Goal: Task Accomplishment & Management: Use online tool/utility

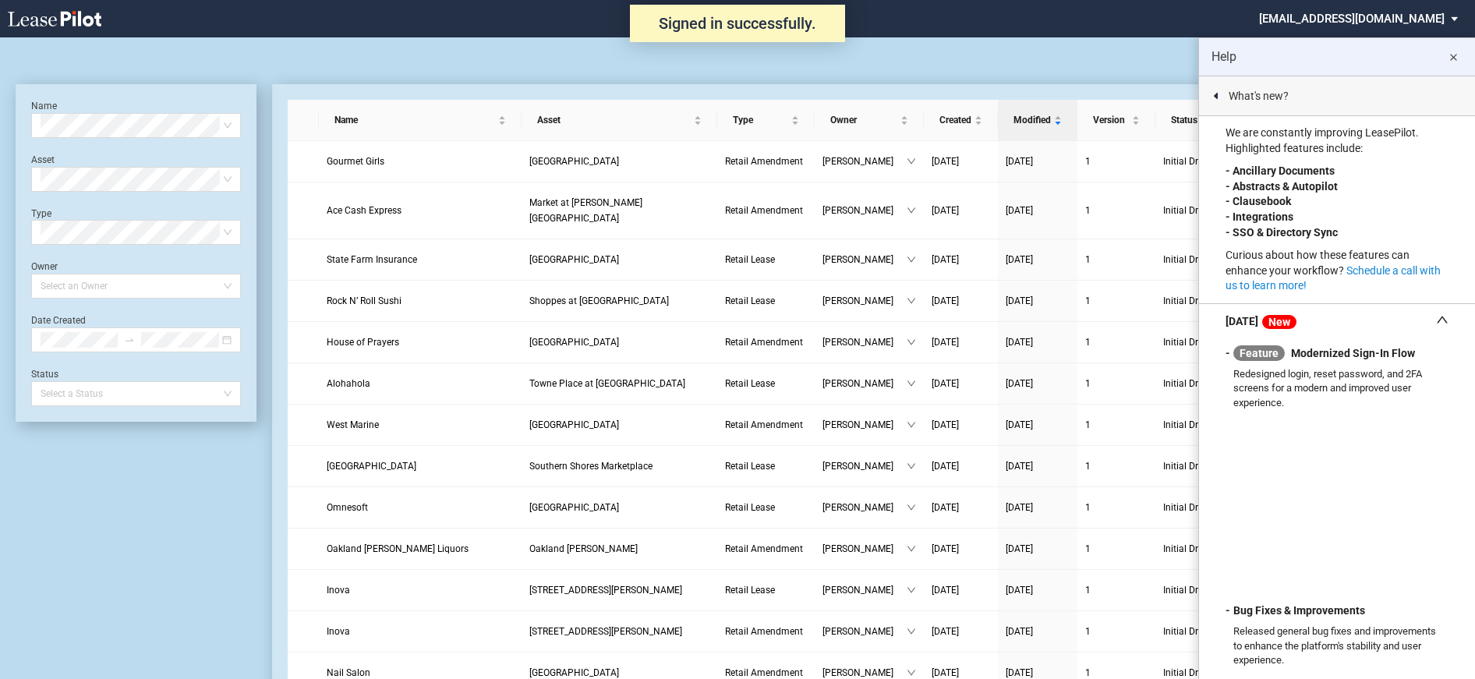
click at [1453, 58] on md-icon "close" at bounding box center [1452, 57] width 19 height 19
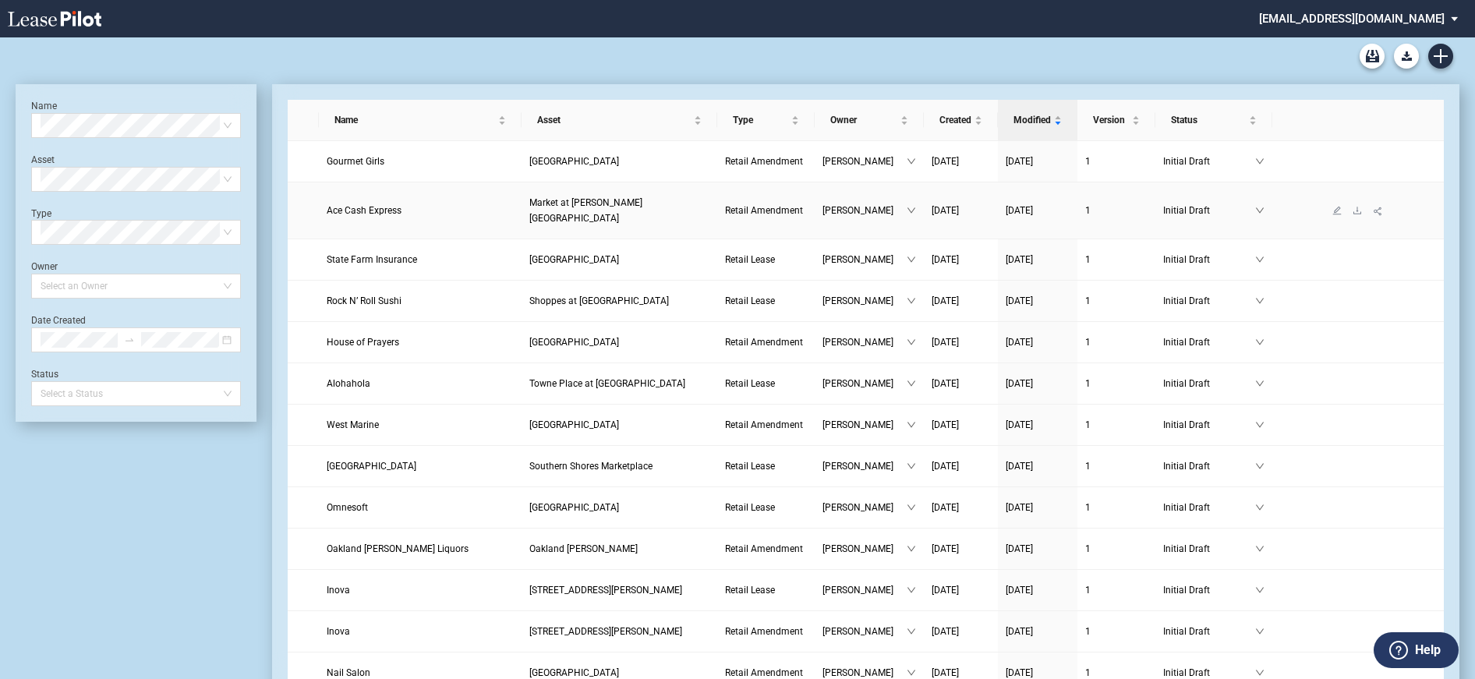
click at [555, 204] on span "Market at Opitz Crossing" at bounding box center [585, 210] width 113 height 26
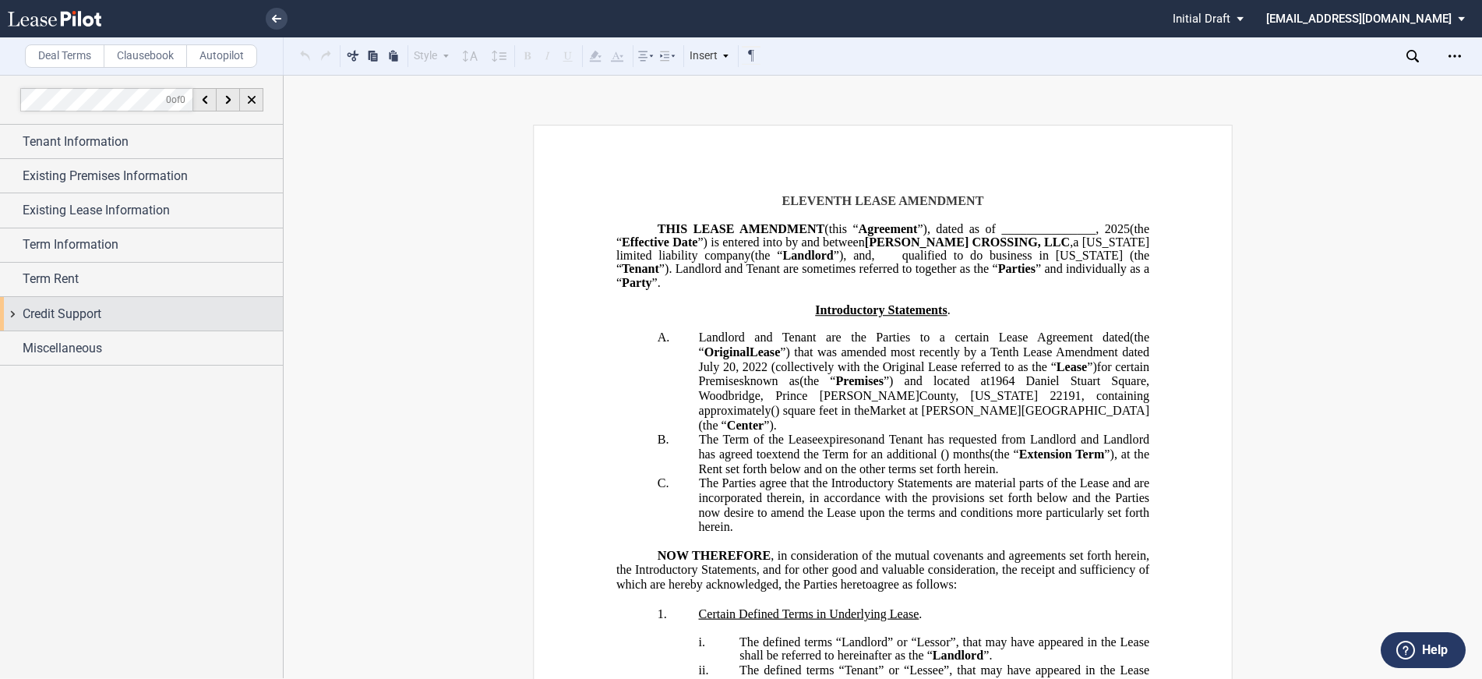
click at [75, 310] on span "Credit Support" at bounding box center [62, 314] width 79 height 19
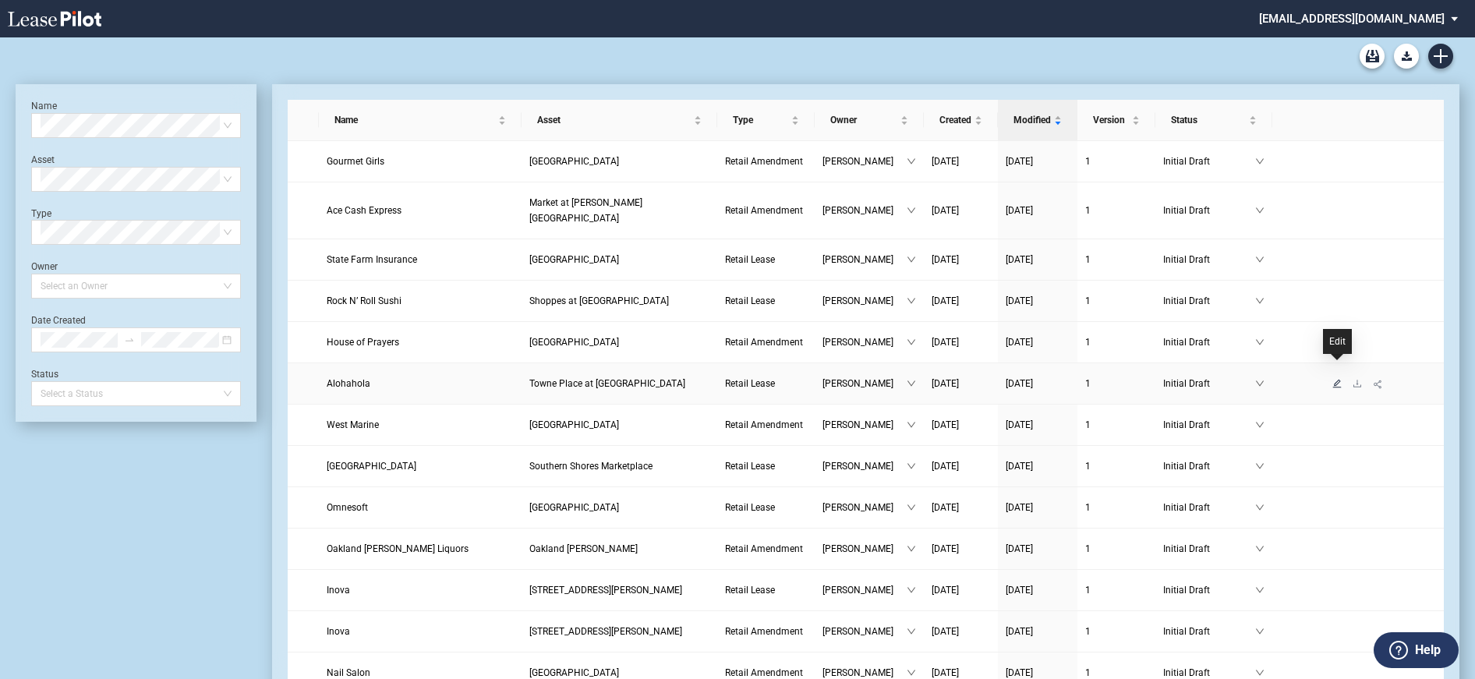
click at [1337, 379] on icon "edit" at bounding box center [1337, 383] width 9 height 9
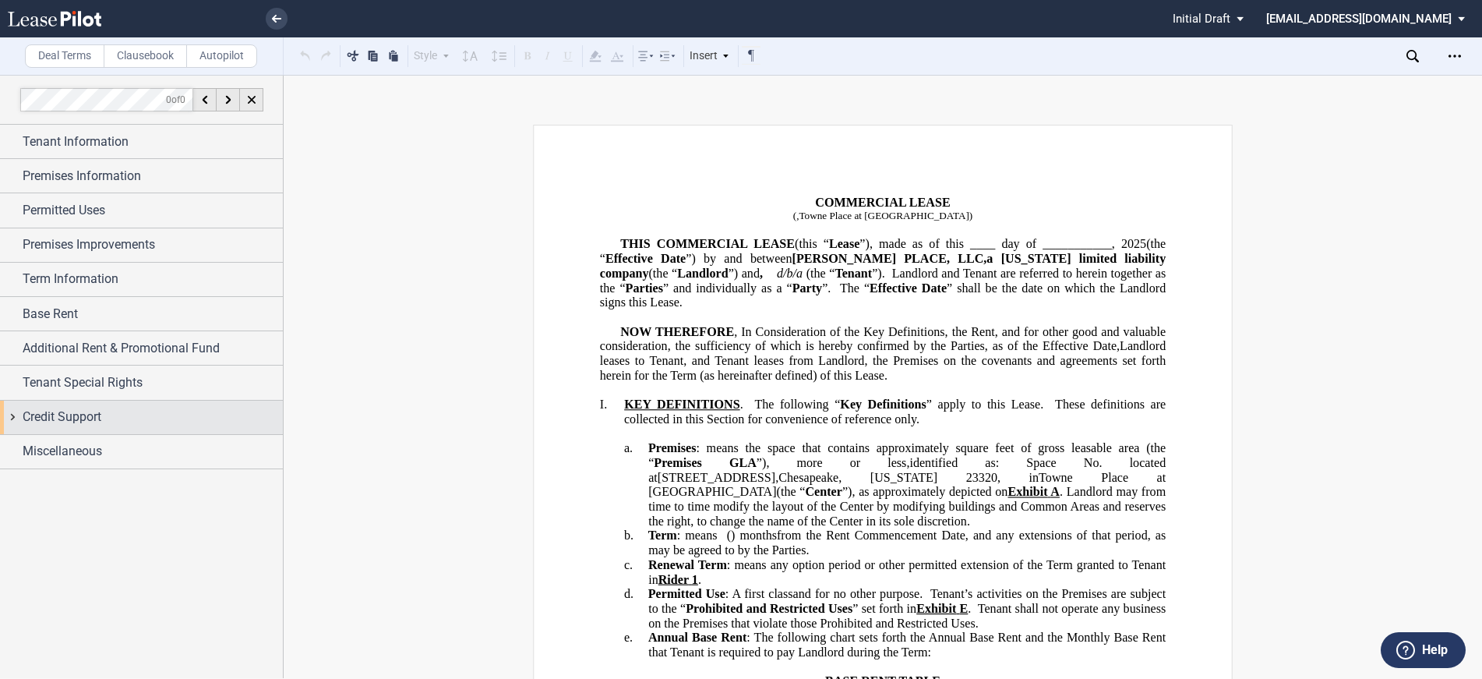
click at [104, 419] on div "Credit Support" at bounding box center [153, 417] width 260 height 19
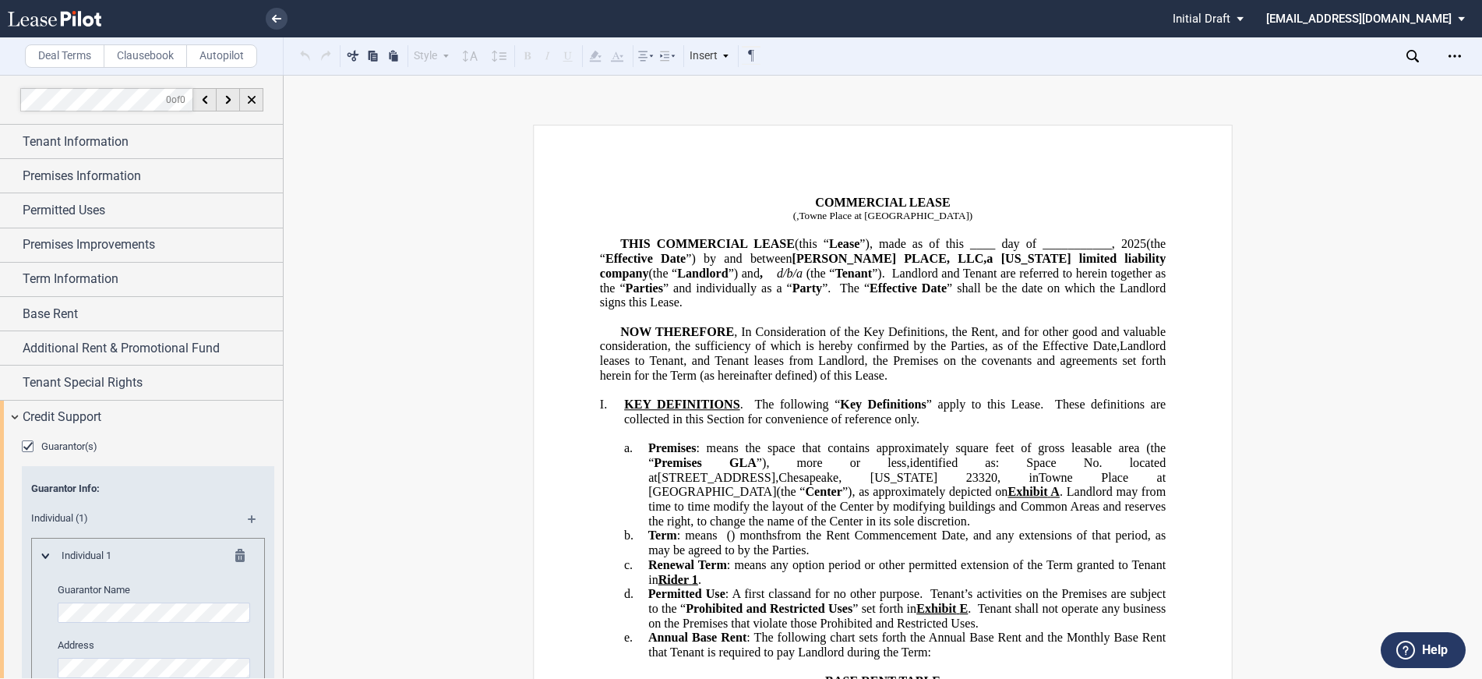
scroll to position [390, 0]
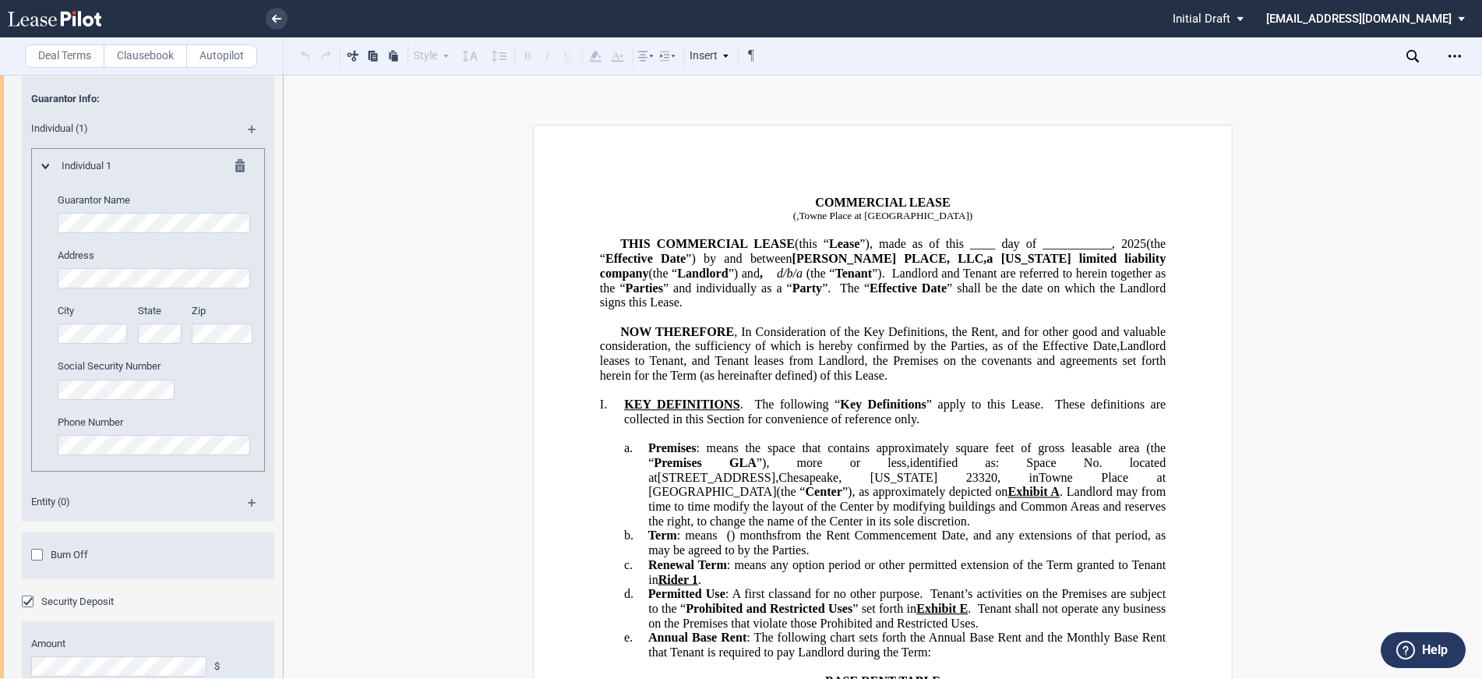
click at [38, 553] on div "Burn Off" at bounding box center [39, 557] width 16 height 16
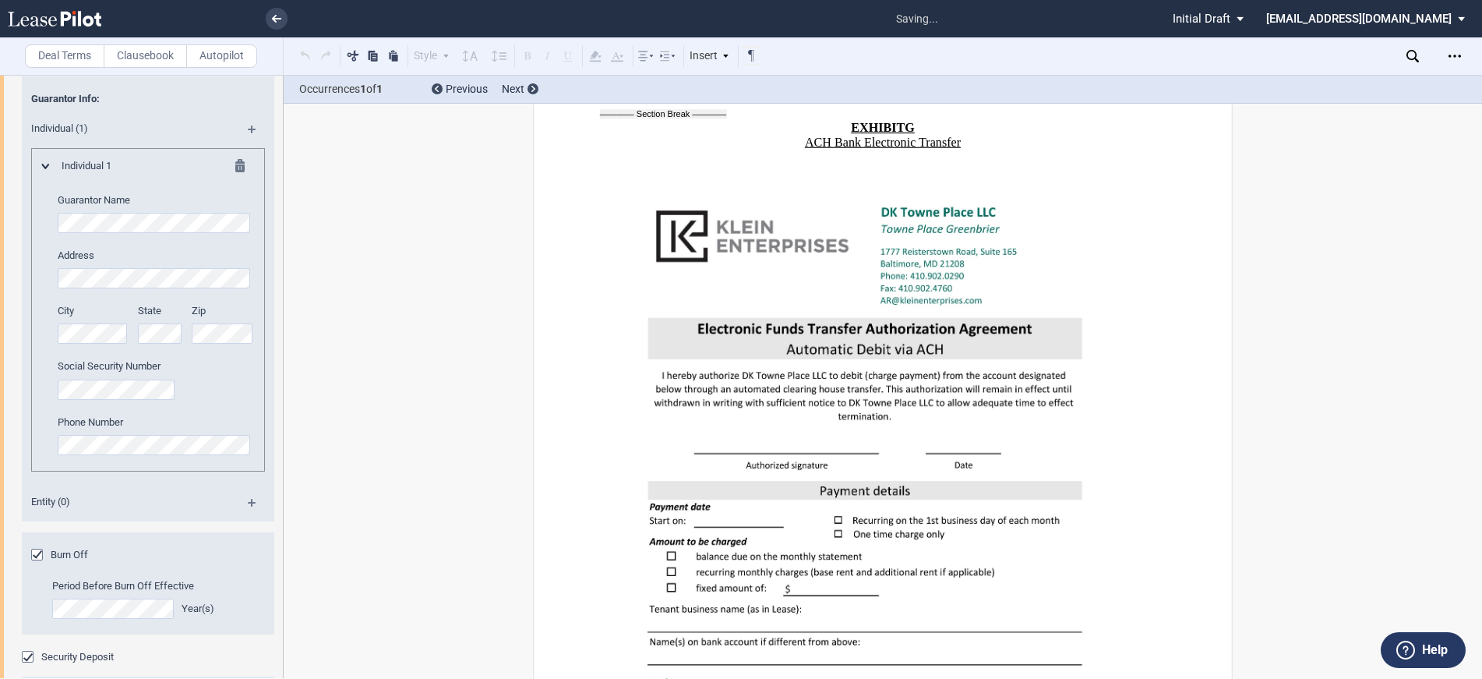
scroll to position [40573, 0]
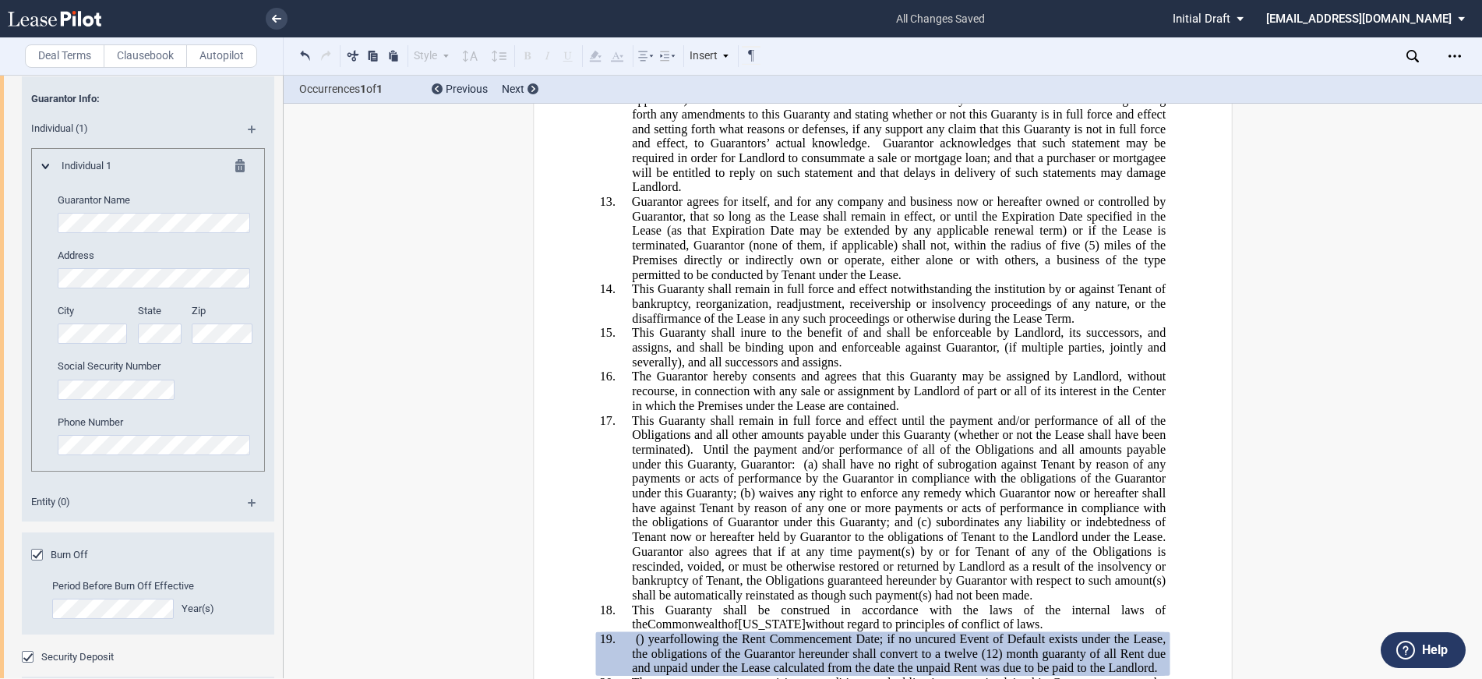
click at [1361, 24] on md-select "nschechter@kleinenterprises.com Change Password 2-Factor Authentication Form Ma…" at bounding box center [1372, 17] width 214 height 35
click at [1331, 89] on div "Form Management" at bounding box center [1319, 92] width 93 height 16
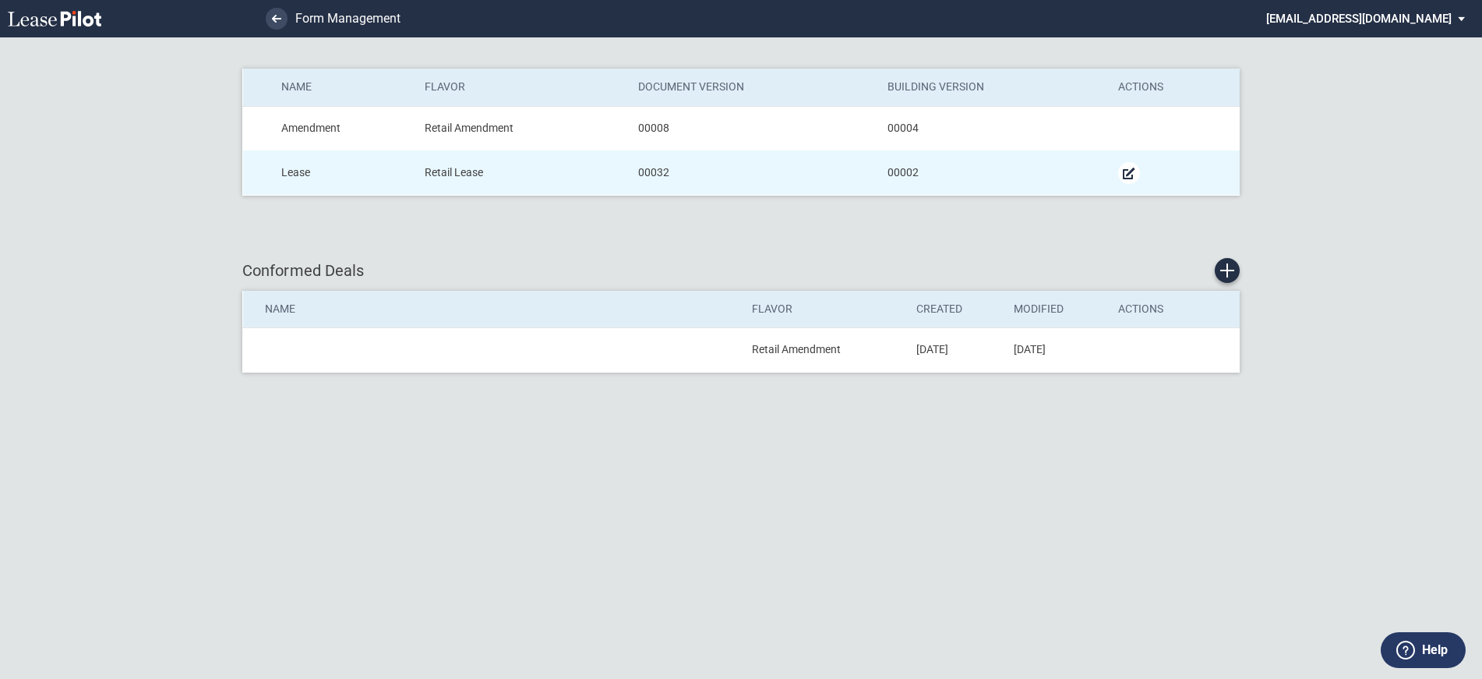
click at [1122, 173] on md-icon "Manage Form" at bounding box center [1129, 173] width 19 height 19
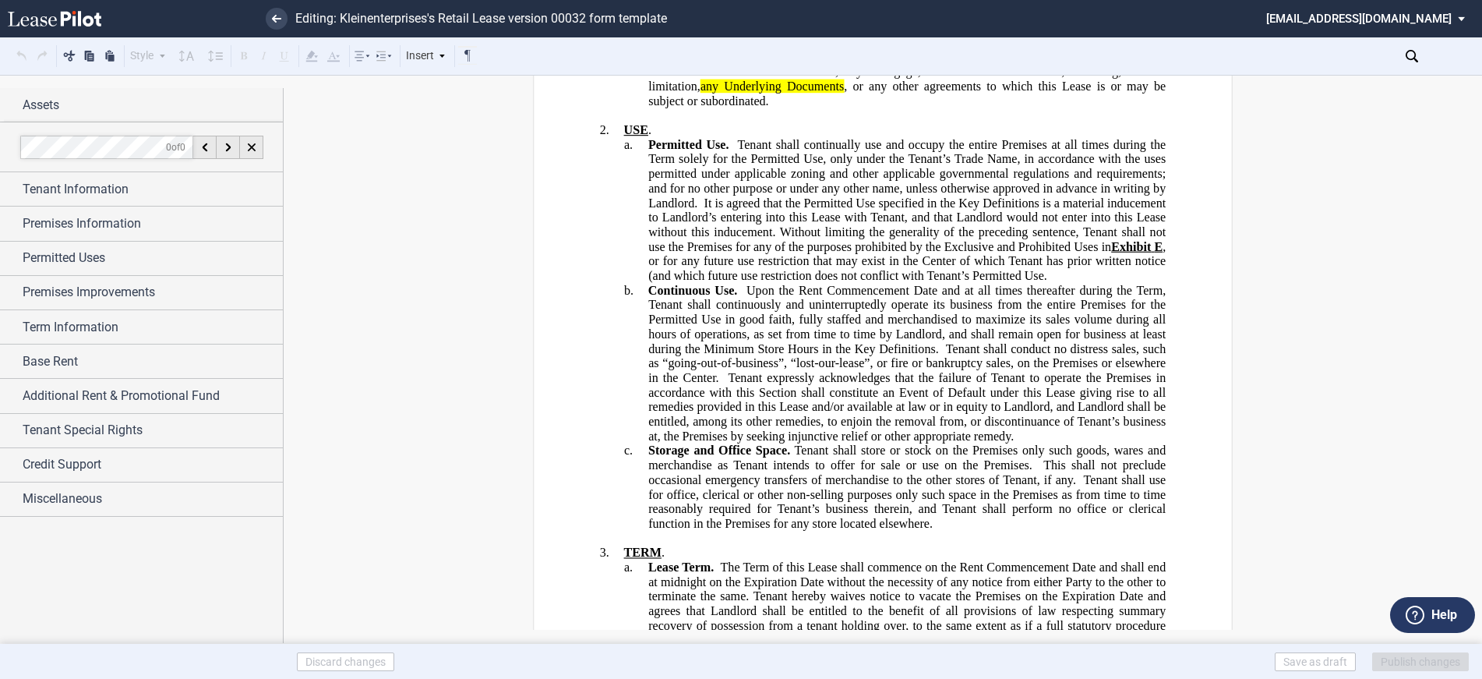
scroll to position [3585, 0]
